Goal: Information Seeking & Learning: Learn about a topic

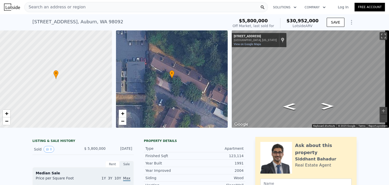
click at [293, 7] on icon "button" at bounding box center [294, 7] width 5 height 6
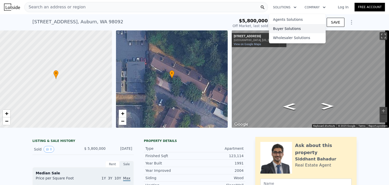
click at [295, 29] on link "Buyer Solutions" at bounding box center [297, 28] width 57 height 9
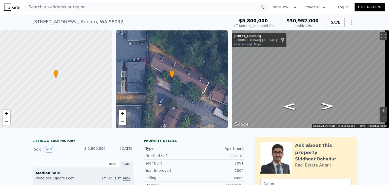
click at [294, 6] on icon "button" at bounding box center [294, 7] width 5 height 6
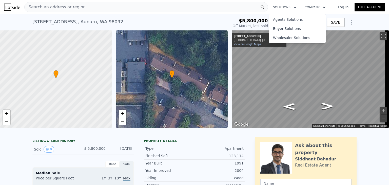
click at [200, 7] on div "Search an address or region" at bounding box center [146, 7] width 244 height 10
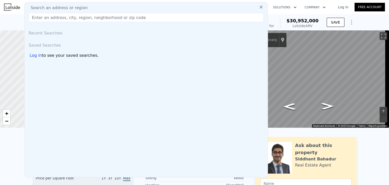
click at [323, 7] on icon "button" at bounding box center [324, 7] width 5 height 6
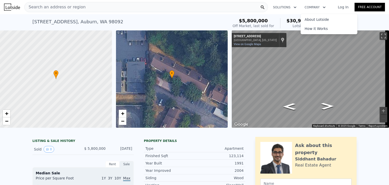
click at [214, 5] on div "Search an address or region" at bounding box center [146, 7] width 244 height 10
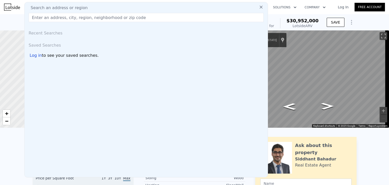
click at [228, 5] on div "Search an address or region" at bounding box center [146, 8] width 239 height 6
click at [146, 17] on input "text" at bounding box center [146, 17] width 235 height 9
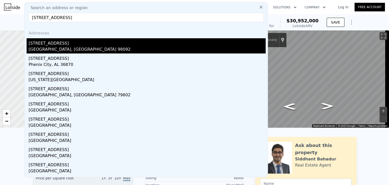
type input "[STREET_ADDRESS]"
click at [53, 48] on div "[GEOGRAPHIC_DATA], [GEOGRAPHIC_DATA] 98092" at bounding box center [147, 49] width 237 height 7
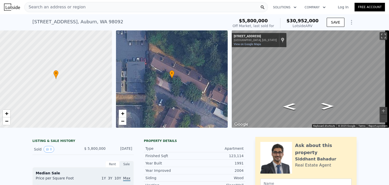
click at [349, 22] on icon "Show Options" at bounding box center [351, 22] width 6 height 6
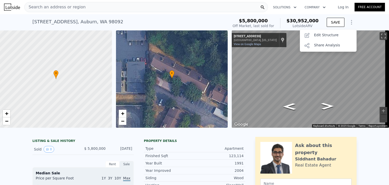
click at [192, 6] on div "Search an address or region" at bounding box center [146, 7] width 244 height 10
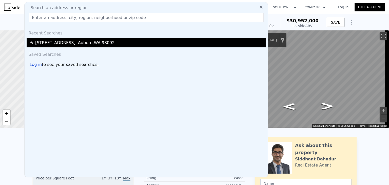
click at [49, 41] on div "[STREET_ADDRESS]" at bounding box center [75, 43] width 80 height 6
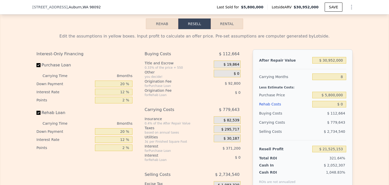
scroll to position [707, 0]
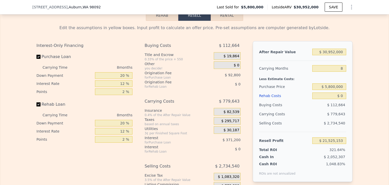
click at [157, 21] on button "Rehab" at bounding box center [162, 15] width 32 height 11
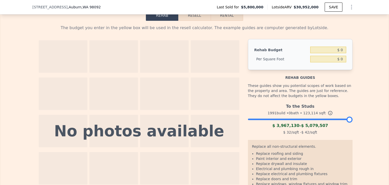
click at [225, 21] on button "Rental" at bounding box center [227, 15] width 32 height 11
select select "30"
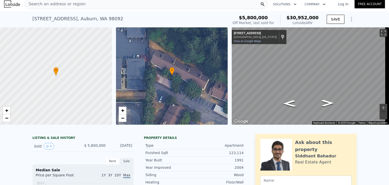
scroll to position [0, 0]
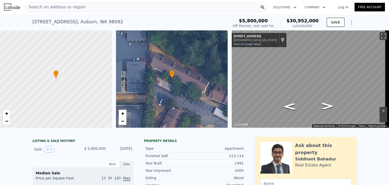
click at [274, 21] on div "$5,800,000" at bounding box center [253, 20] width 42 height 5
click at [274, 28] on div "Off Market, last sold for" at bounding box center [253, 25] width 42 height 5
click at [274, 20] on div "$5,800,000" at bounding box center [253, 20] width 42 height 5
click at [268, 21] on span "$5,800,000" at bounding box center [253, 20] width 29 height 5
click at [268, 20] on span "$5,800,000" at bounding box center [253, 20] width 29 height 5
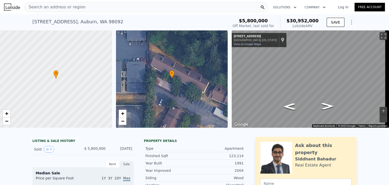
click at [268, 22] on span "$5,800,000" at bounding box center [253, 20] width 29 height 5
click at [318, 20] on div "$5,800,000 Off Market, last sold for $30,952,000 Lotside ARV" at bounding box center [275, 23] width 90 height 14
click at [317, 21] on span "$30,952,000" at bounding box center [302, 20] width 32 height 5
click at [323, 7] on icon "button" at bounding box center [324, 8] width 3 height 2
click at [320, 28] on link "How it Works" at bounding box center [329, 28] width 57 height 9
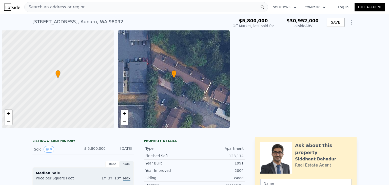
scroll to position [0, 2]
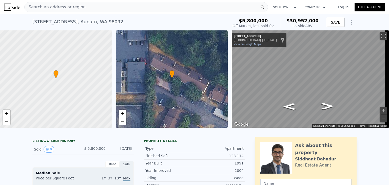
click at [294, 6] on icon "button" at bounding box center [294, 7] width 5 height 6
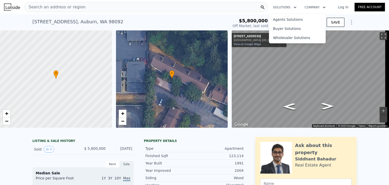
click at [206, 5] on div "Search an address or region" at bounding box center [146, 7] width 244 height 10
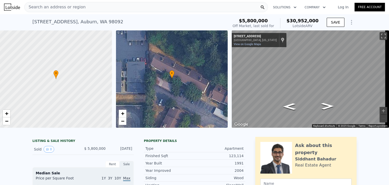
click at [366, 7] on link "Free Account" at bounding box center [369, 7] width 30 height 9
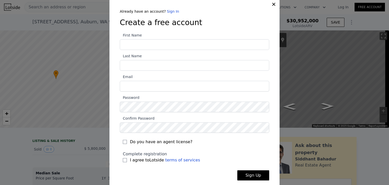
scroll to position [0, 0]
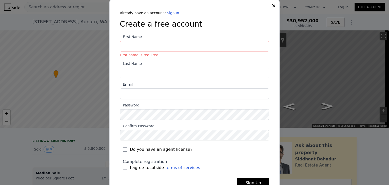
click at [272, 5] on icon at bounding box center [273, 5] width 5 height 5
